Goal: Task Accomplishment & Management: Complete application form

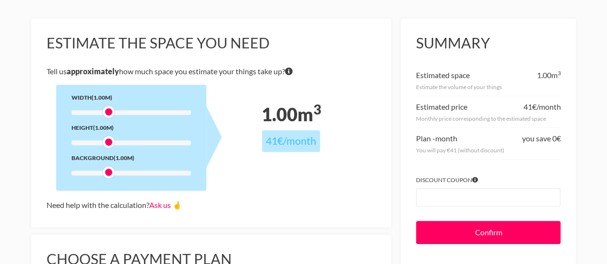
scroll to position [83, 0]
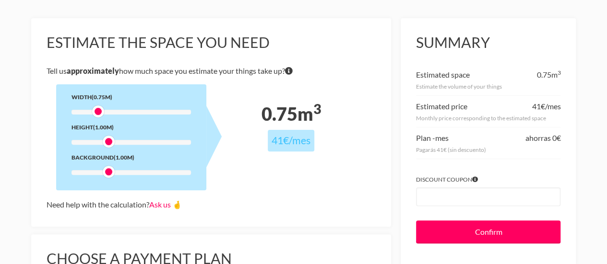
click at [92, 110] on div at bounding box center [130, 112] width 119 height 5
click at [94, 141] on div at bounding box center [130, 142] width 119 height 5
click at [94, 173] on div at bounding box center [130, 172] width 119 height 5
click at [81, 173] on div at bounding box center [130, 172] width 119 height 5
click at [86, 141] on div at bounding box center [130, 142] width 119 height 5
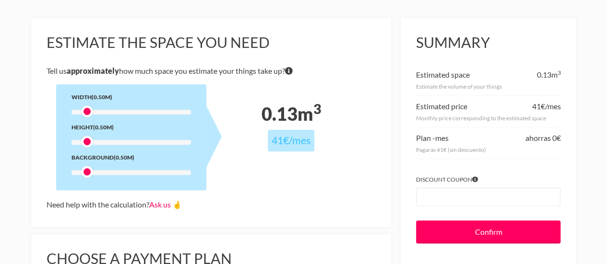
click at [84, 111] on div at bounding box center [130, 112] width 119 height 5
click at [95, 141] on div at bounding box center [130, 142] width 119 height 5
click at [85, 141] on div at bounding box center [130, 142] width 119 height 5
click at [97, 173] on div at bounding box center [130, 172] width 119 height 5
click at [84, 172] on div at bounding box center [130, 172] width 119 height 5
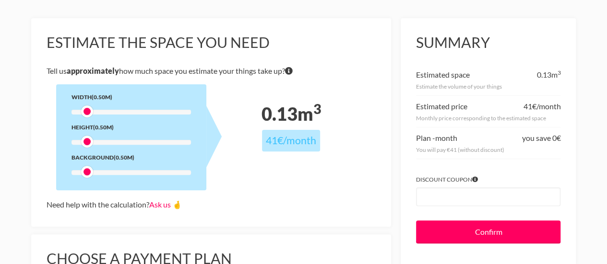
click at [102, 109] on div "Width (0.50m) Height (0.50m) Background (0.50m)" at bounding box center [131, 137] width 150 height 106
click at [101, 111] on div at bounding box center [130, 112] width 119 height 5
click at [89, 114] on div at bounding box center [130, 112] width 119 height 5
drag, startPoint x: 89, startPoint y: 114, endPoint x: 83, endPoint y: 110, distance: 6.9
click at [83, 110] on div at bounding box center [130, 112] width 119 height 5
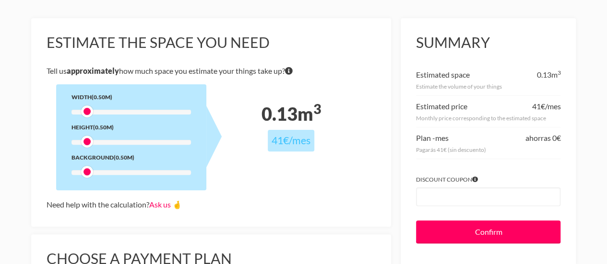
click at [83, 110] on div at bounding box center [130, 112] width 119 height 5
click at [98, 111] on div at bounding box center [130, 112] width 119 height 5
click at [107, 111] on div at bounding box center [130, 112] width 119 height 5
click at [107, 143] on div at bounding box center [130, 142] width 119 height 5
click at [107, 172] on div at bounding box center [130, 172] width 119 height 5
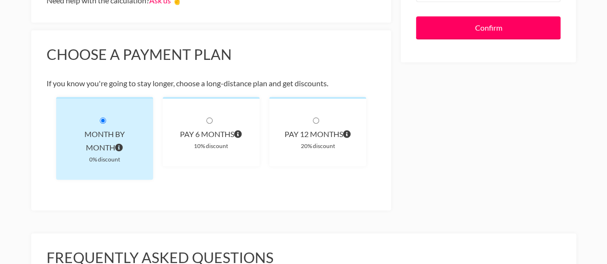
scroll to position [287, 0]
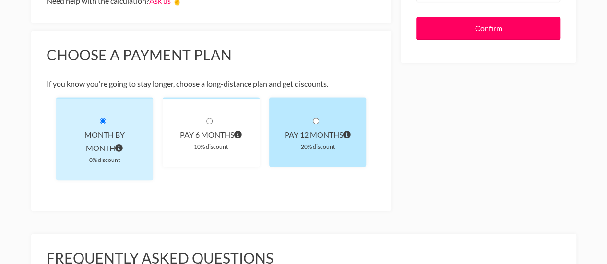
click at [314, 123] on input "radio" at bounding box center [316, 121] width 6 height 6
radio input "true"
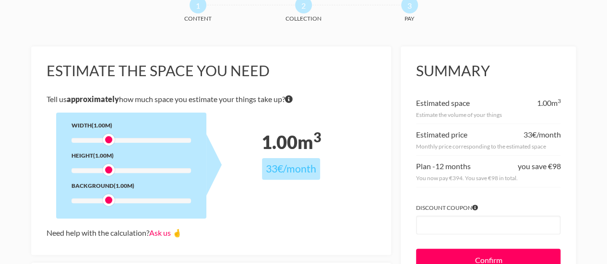
scroll to position [56, 0]
